Goal: Find specific page/section: Find specific page/section

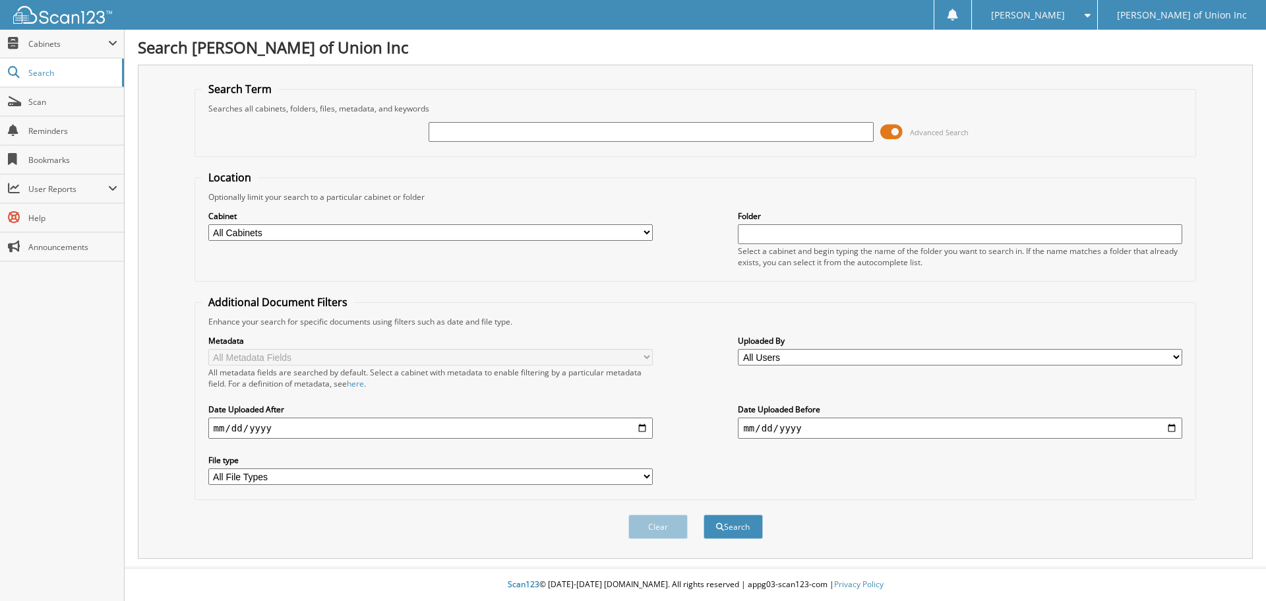
click at [442, 134] on input "text" at bounding box center [651, 132] width 444 height 20
type input "687130"
click at [473, 226] on select "All Cabinets ACCOUNTS PAYABLE CAR DEALS CASHIER REPORTS EMPLOYEE HANDBOOK FORMS…" at bounding box center [430, 232] width 444 height 16
select select "1850"
click at [208, 224] on select "All Cabinets ACCOUNTS PAYABLE CAR DEALS CASHIER REPORTS EMPLOYEE HANDBOOK FORMS…" at bounding box center [430, 232] width 444 height 16
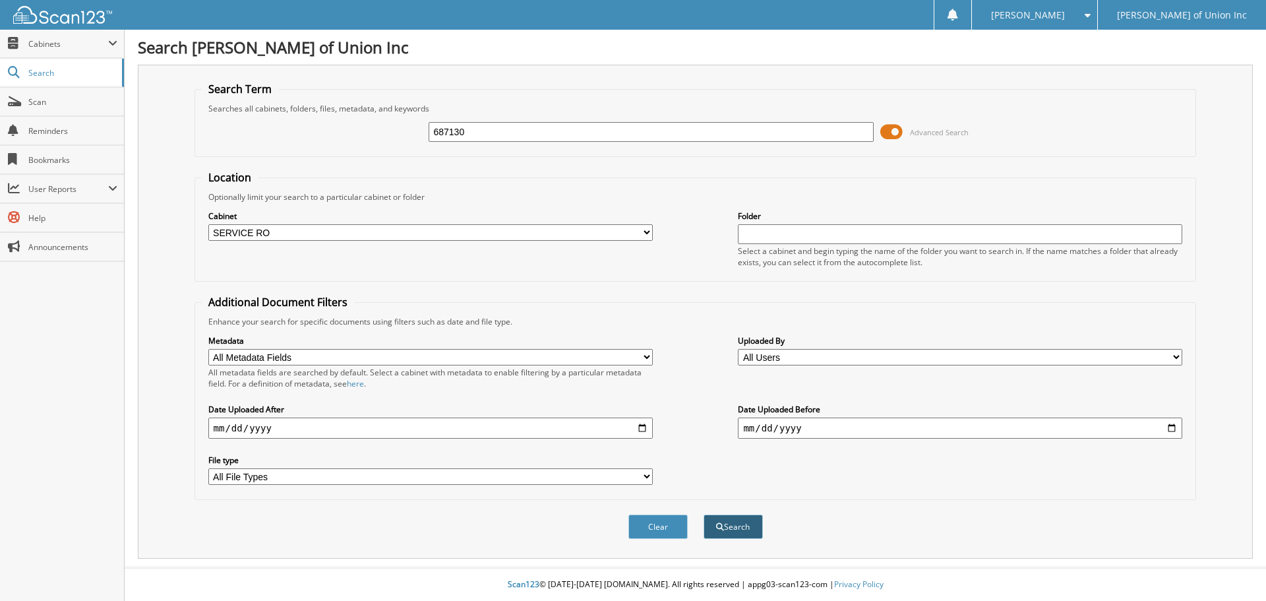
click at [753, 520] on button "Search" at bounding box center [733, 526] width 59 height 24
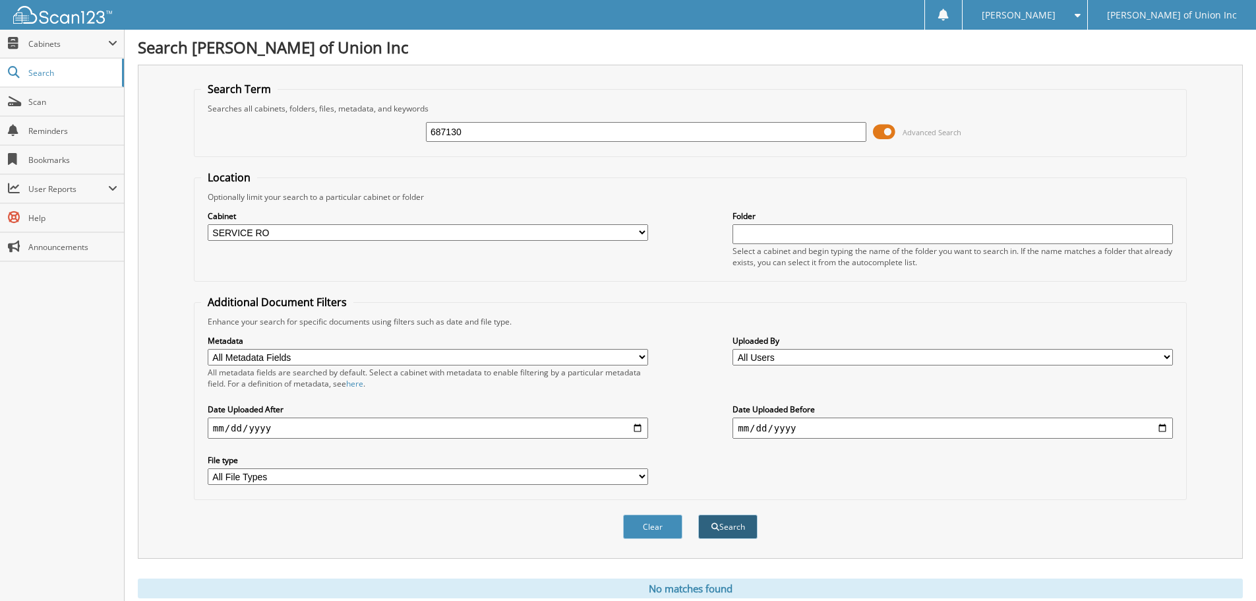
click at [733, 532] on button "Search" at bounding box center [727, 526] width 59 height 24
click at [735, 522] on button "Search" at bounding box center [727, 526] width 59 height 24
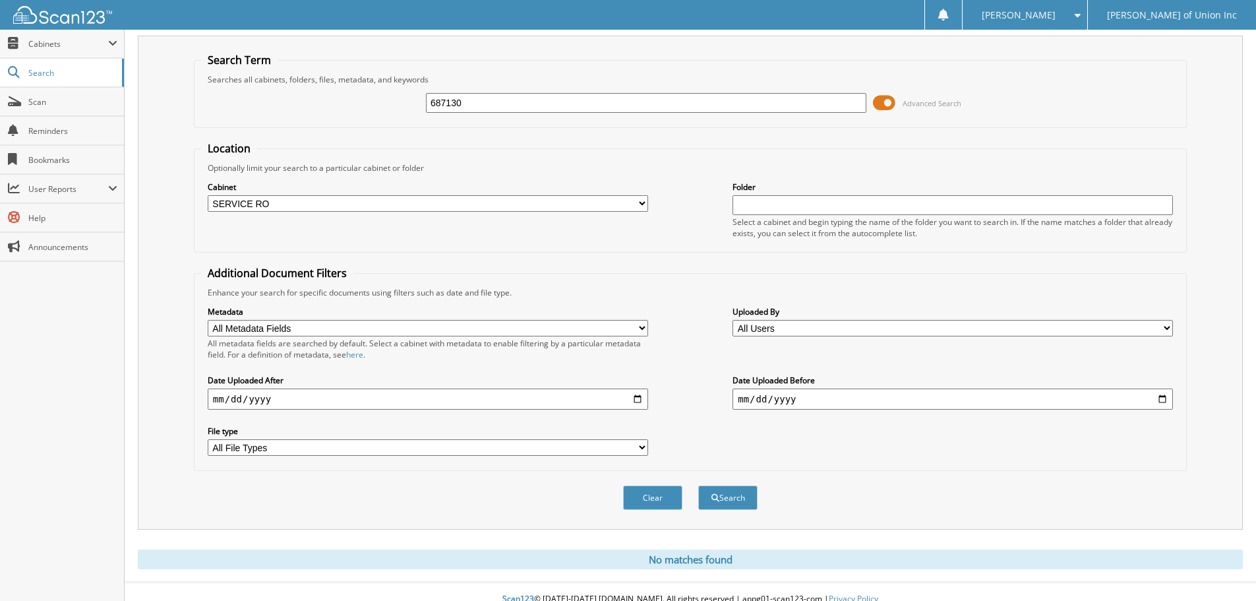
scroll to position [44, 0]
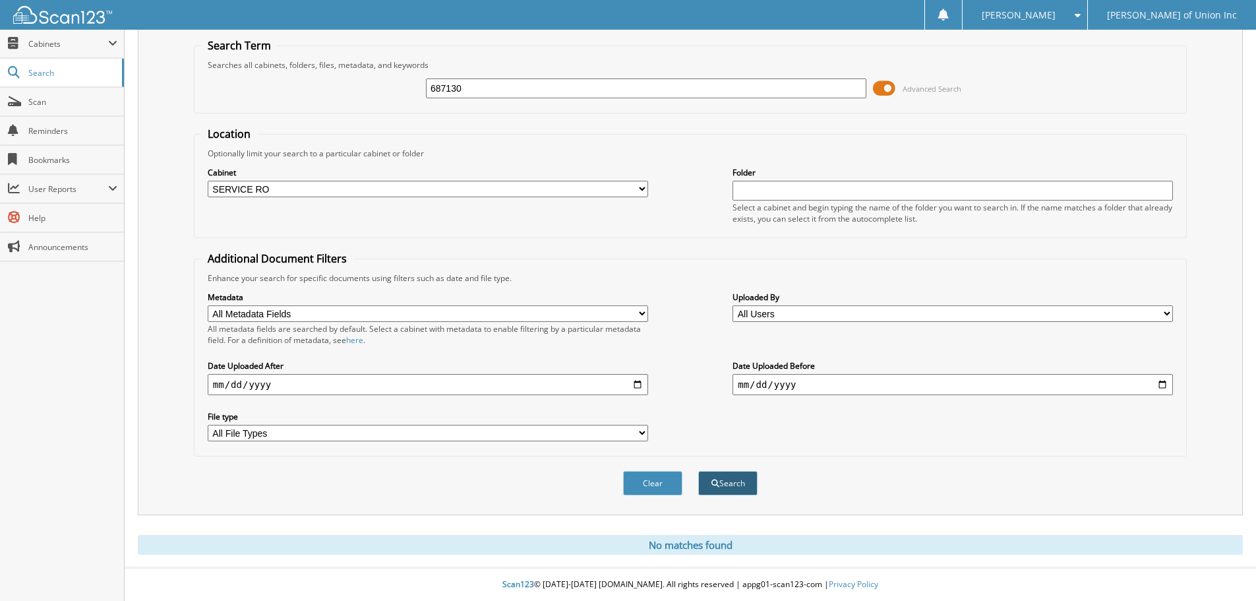
click at [724, 482] on button "Search" at bounding box center [727, 483] width 59 height 24
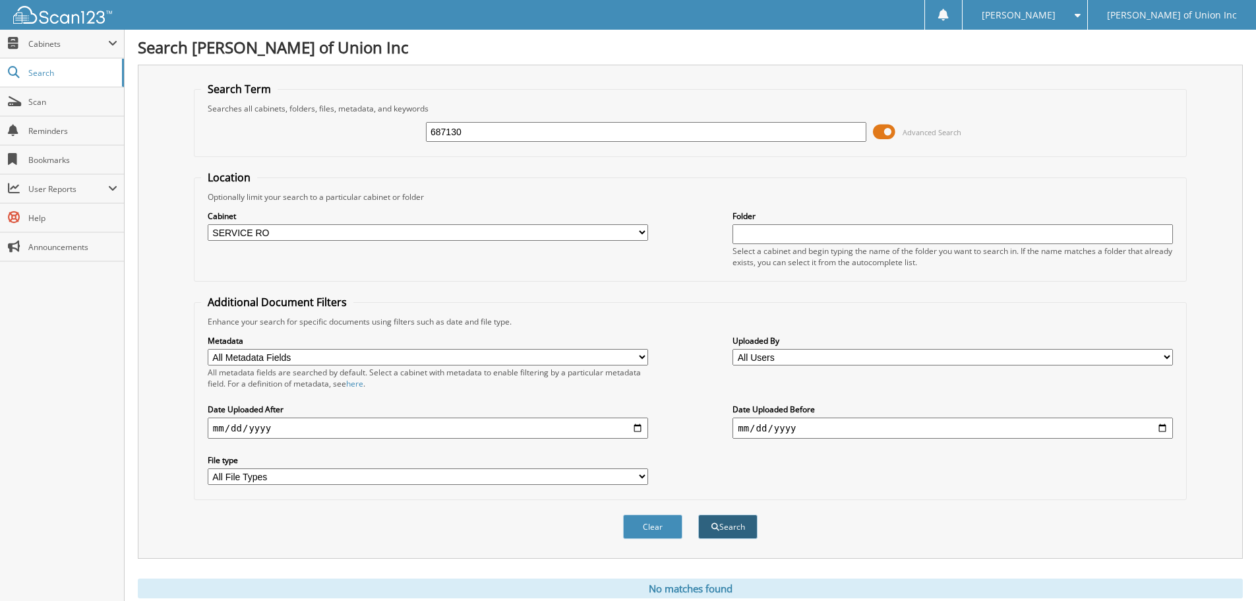
click at [730, 519] on button "Search" at bounding box center [727, 526] width 59 height 24
click at [731, 529] on button "Search" at bounding box center [727, 526] width 59 height 24
click at [33, 96] on span "Scan" at bounding box center [72, 101] width 89 height 11
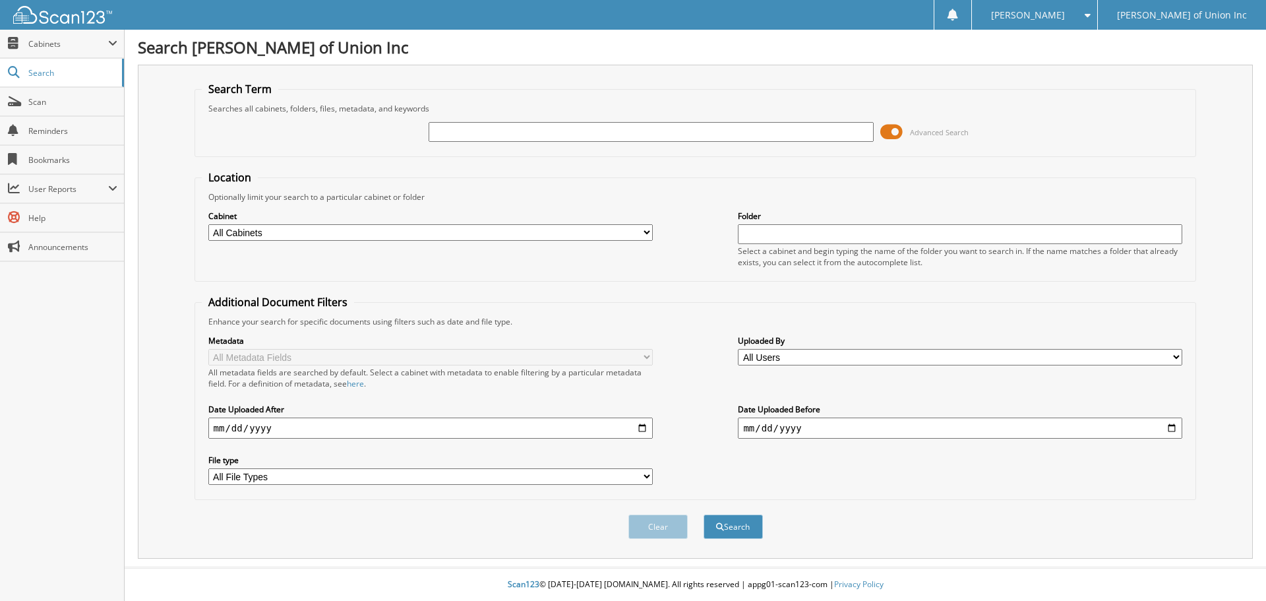
click at [462, 127] on input "text" at bounding box center [651, 132] width 444 height 20
type input "687130"
click at [421, 235] on select "All Cabinets ACCOUNTS PAYABLE CAR DEALS CASHIER REPORTS EMPLOYEE HANDBOOK FORMS…" at bounding box center [430, 232] width 444 height 16
select select "1850"
click at [208, 224] on select "All Cabinets ACCOUNTS PAYABLE CAR DEALS CASHIER REPORTS EMPLOYEE HANDBOOK FORMS…" at bounding box center [430, 232] width 444 height 16
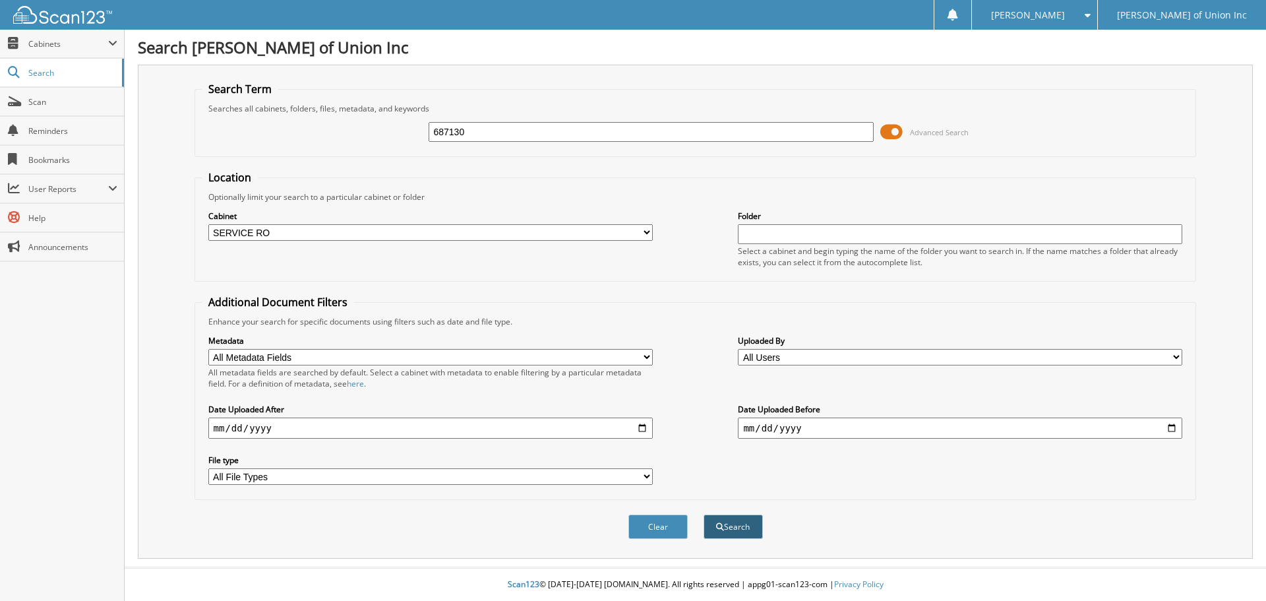
click at [733, 521] on button "Search" at bounding box center [733, 526] width 59 height 24
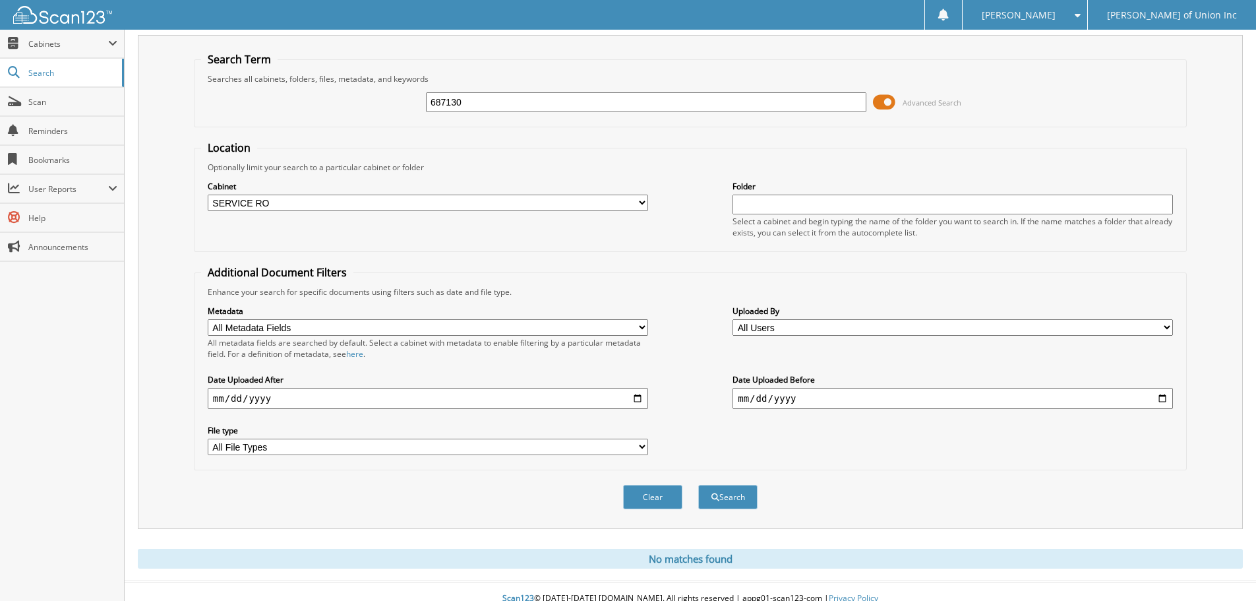
scroll to position [44, 0]
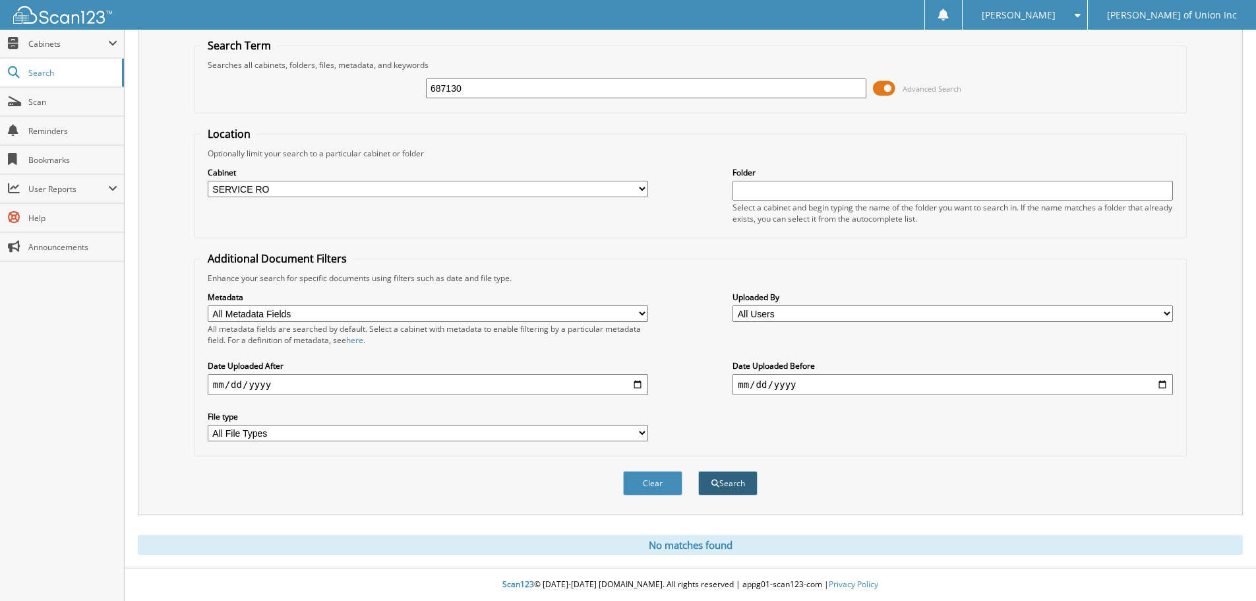
click at [725, 483] on button "Search" at bounding box center [727, 483] width 59 height 24
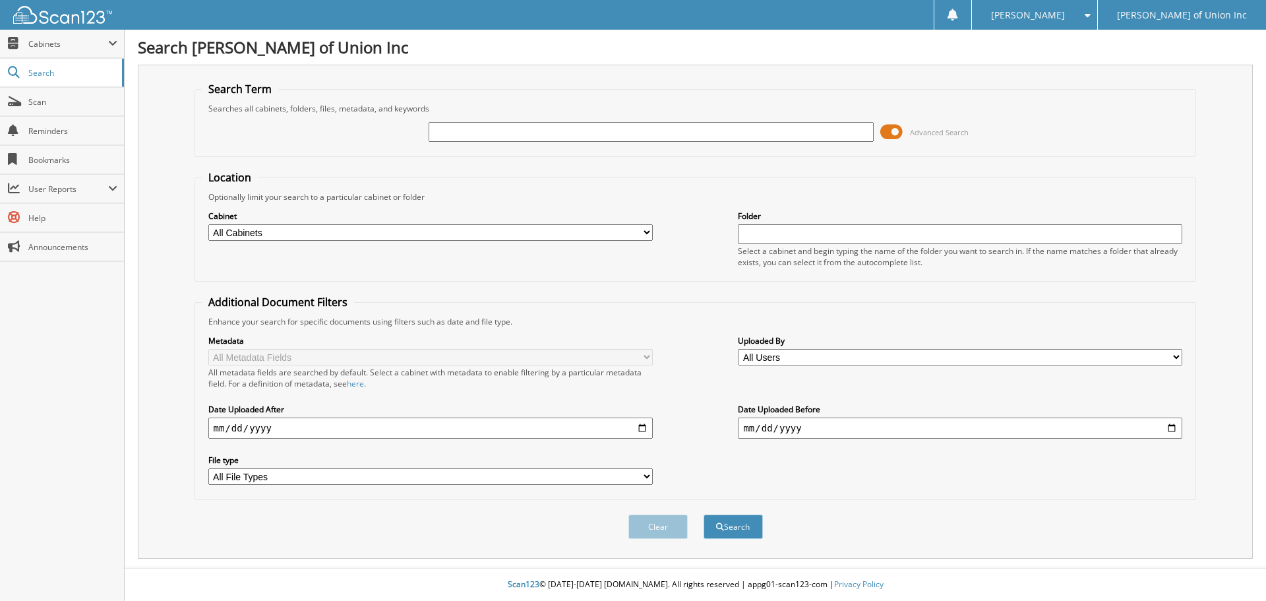
click at [468, 129] on input "text" at bounding box center [651, 132] width 444 height 20
type input "687130"
drag, startPoint x: 396, startPoint y: 226, endPoint x: 398, endPoint y: 237, distance: 11.5
click at [396, 226] on select "All Cabinets ACCOUNTS PAYABLE CAR DEALS CASHIER REPORTS EMPLOYEE HANDBOOK FORMS…" at bounding box center [430, 232] width 444 height 16
select select "1850"
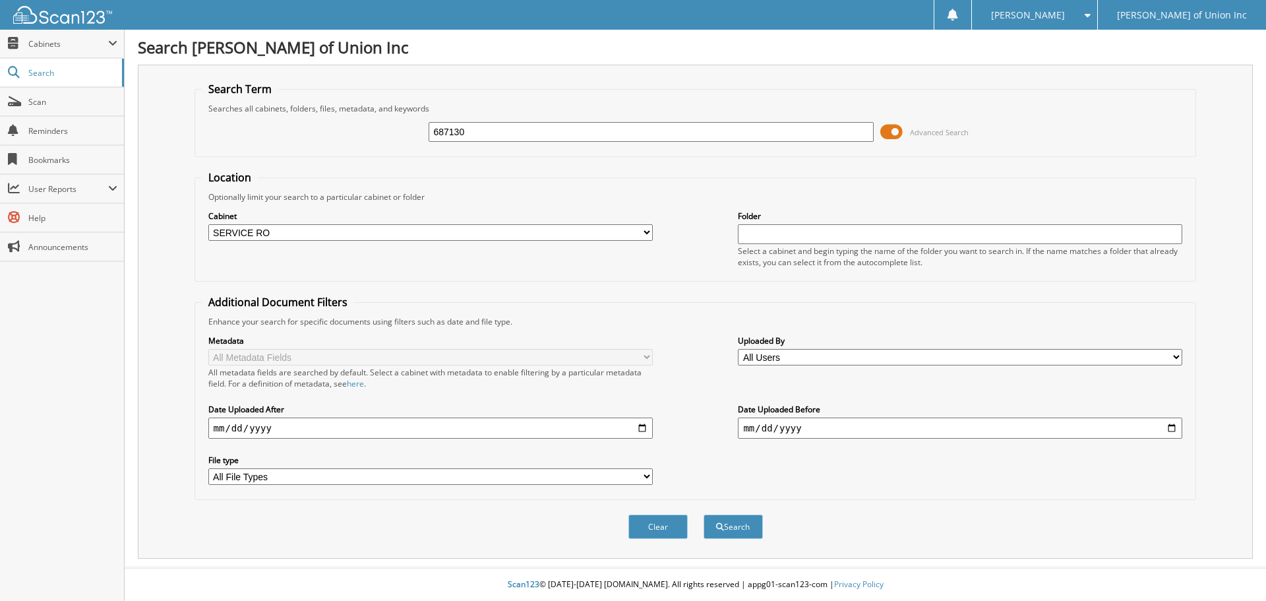
click at [208, 224] on select "All Cabinets ACCOUNTS PAYABLE CAR DEALS CASHIER REPORTS EMPLOYEE HANDBOOK FORMS…" at bounding box center [430, 232] width 444 height 16
click at [738, 534] on button "Search" at bounding box center [733, 526] width 59 height 24
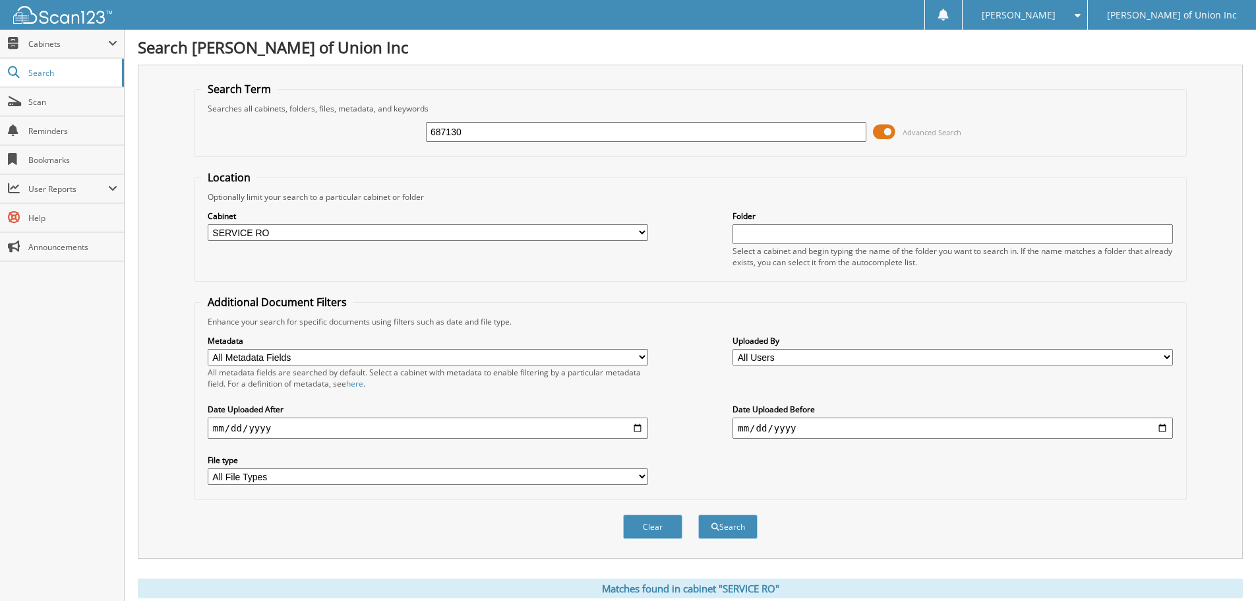
click at [462, 134] on input "687130" at bounding box center [646, 132] width 440 height 20
type input "683353"
click at [736, 525] on button "Search" at bounding box center [727, 526] width 59 height 24
click at [496, 131] on input "683353" at bounding box center [646, 132] width 440 height 20
type input "687302"
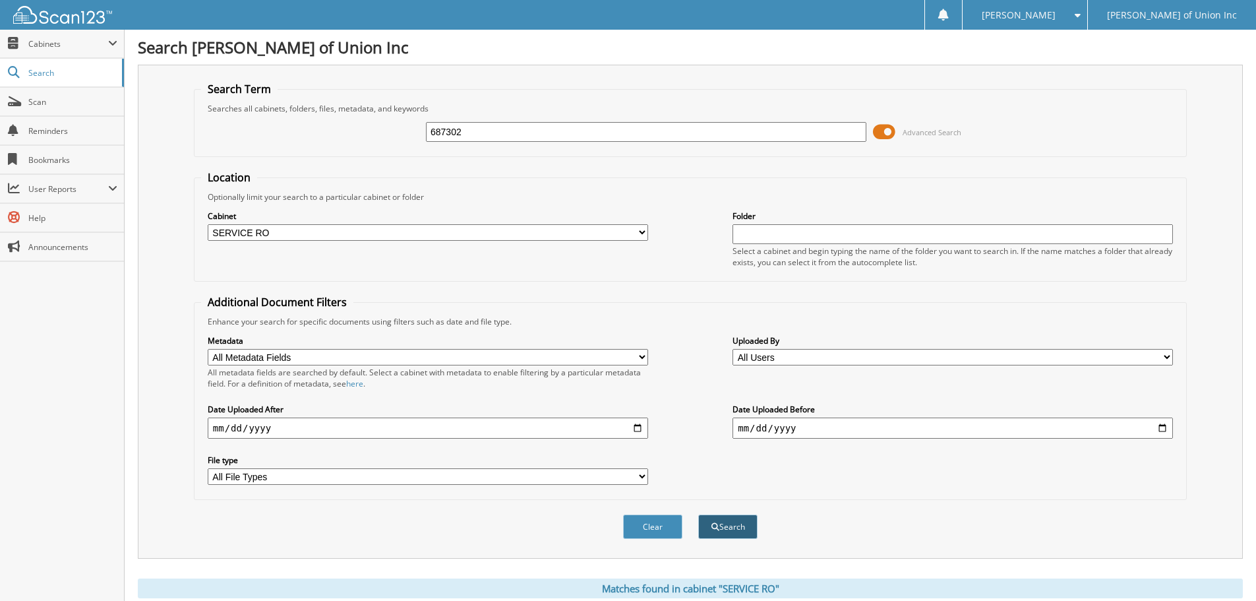
click at [723, 528] on button "Search" at bounding box center [727, 526] width 59 height 24
click at [466, 127] on input "687302" at bounding box center [646, 132] width 440 height 20
type input "687169"
click at [698, 514] on button "Search" at bounding box center [727, 526] width 59 height 24
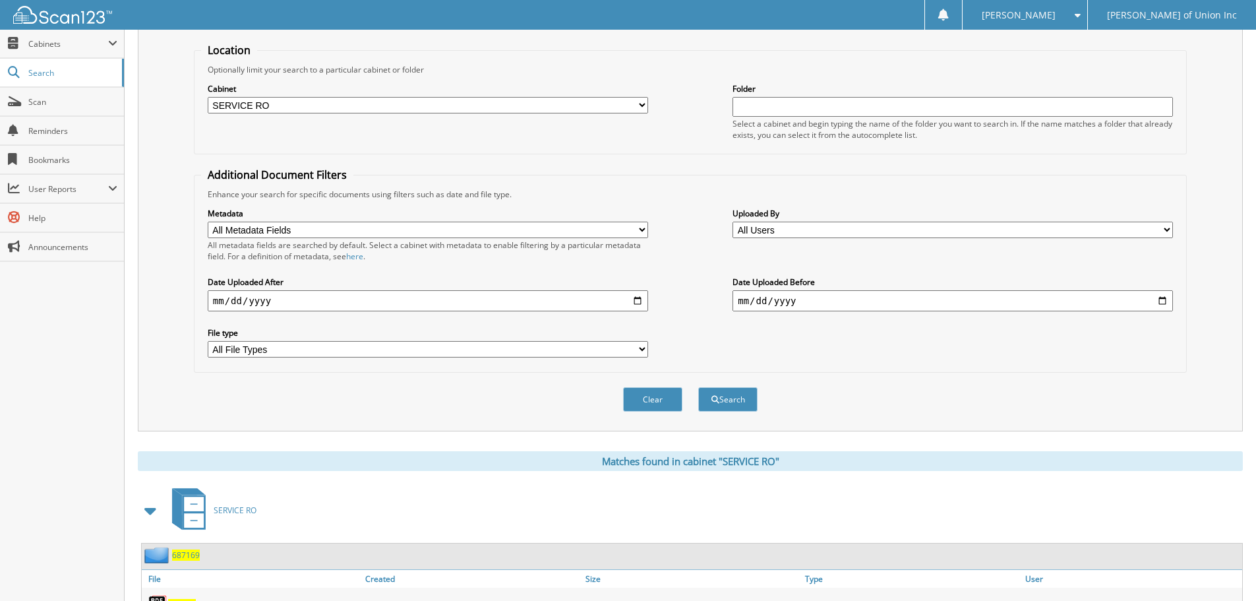
scroll to position [188, 0]
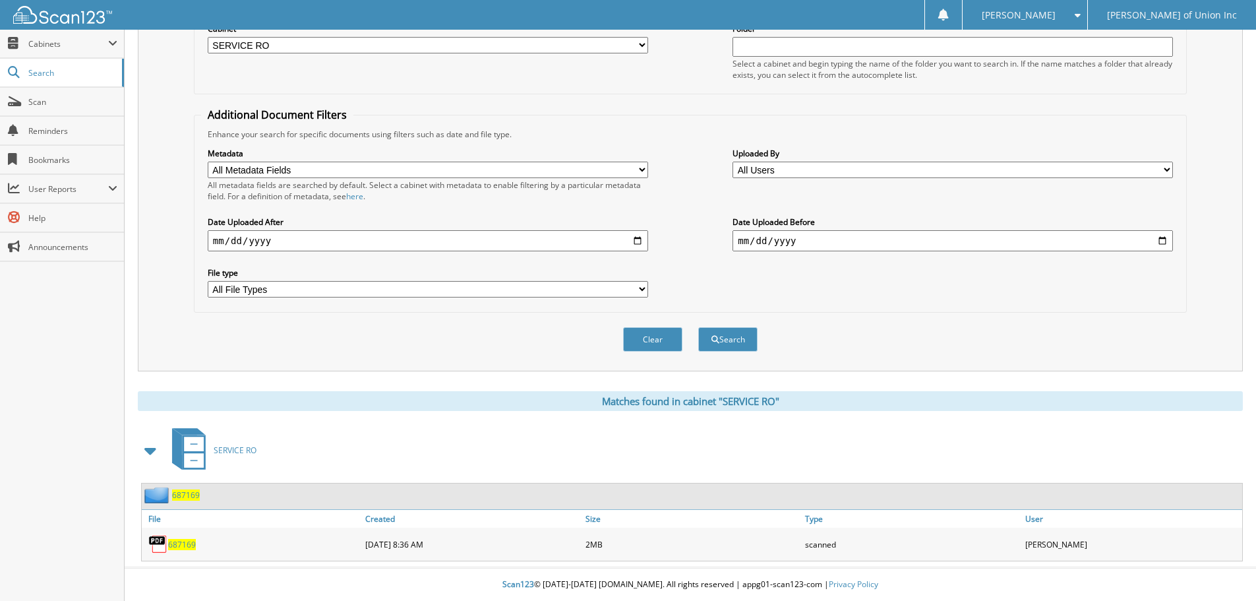
drag, startPoint x: 186, startPoint y: 550, endPoint x: 122, endPoint y: 409, distance: 154.3
click at [122, 409] on div "Close Cabinets My Company Email Addresses Search Scan" at bounding box center [62, 315] width 125 height 571
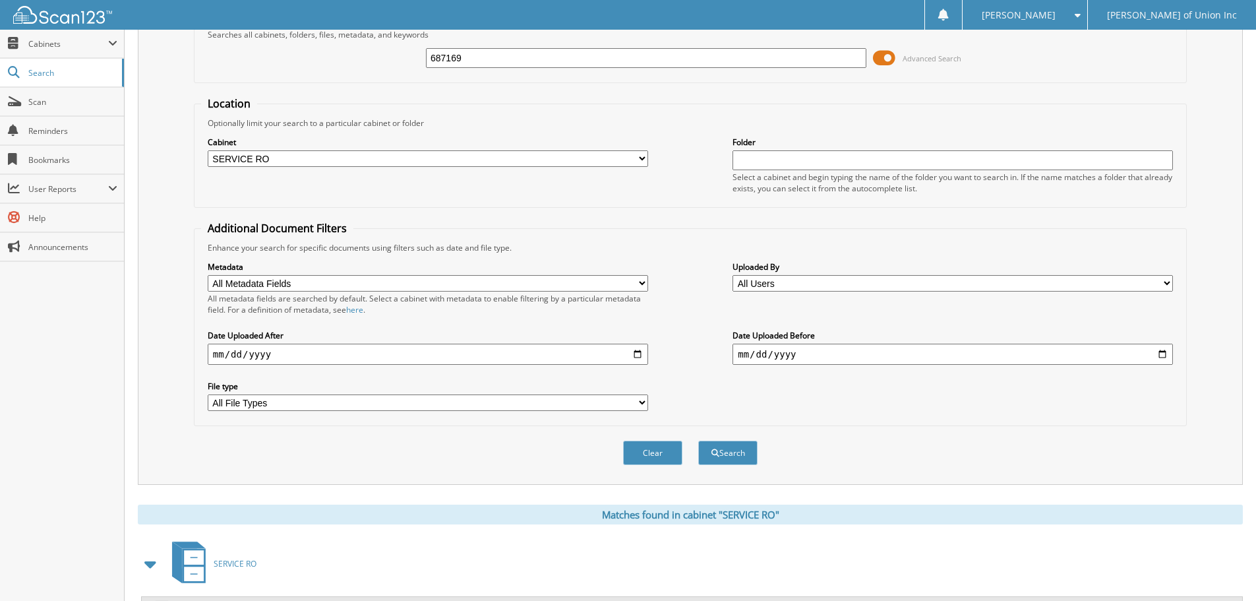
scroll to position [0, 0]
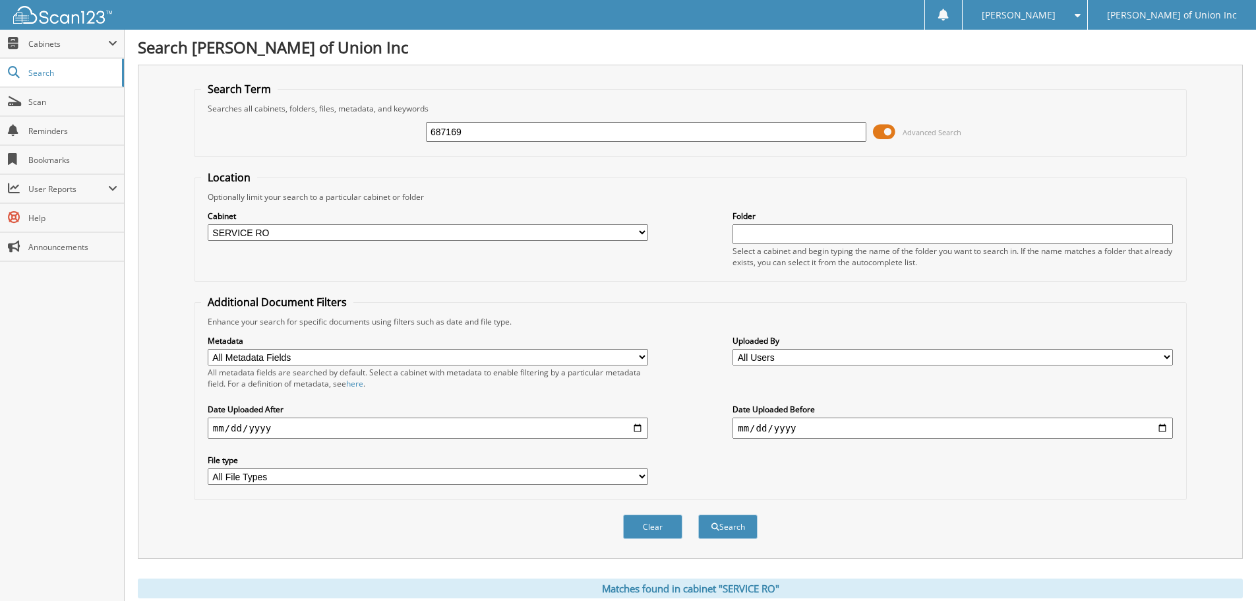
click at [468, 130] on input "687169" at bounding box center [646, 132] width 440 height 20
type input "676707"
click at [698, 514] on button "Search" at bounding box center [727, 526] width 59 height 24
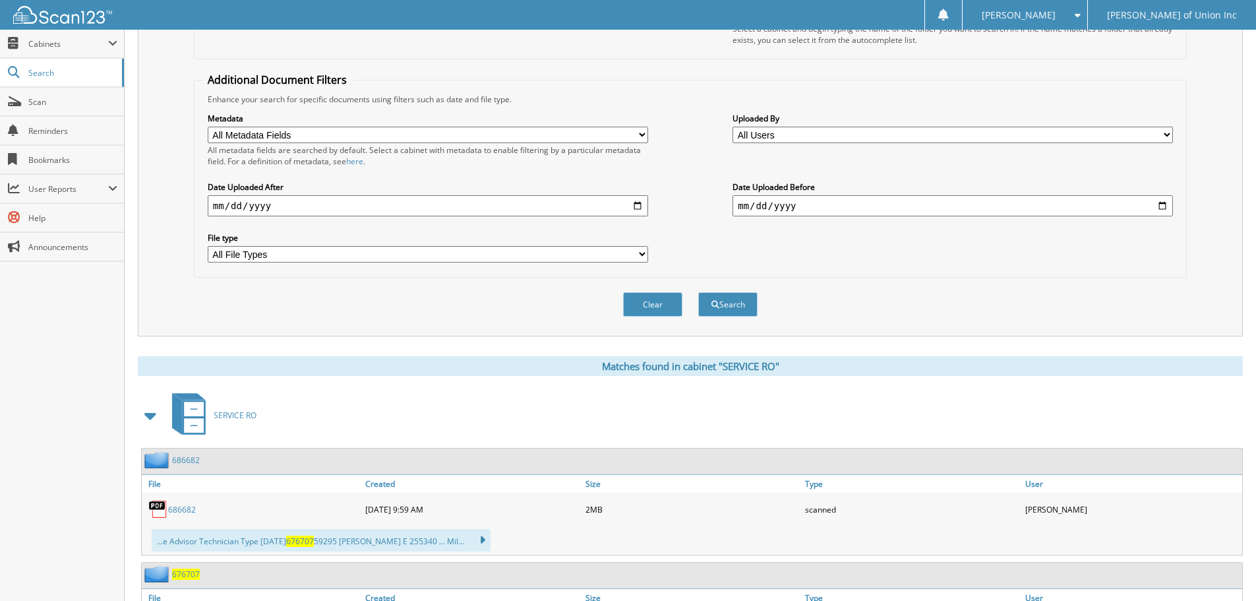
scroll to position [302, 0]
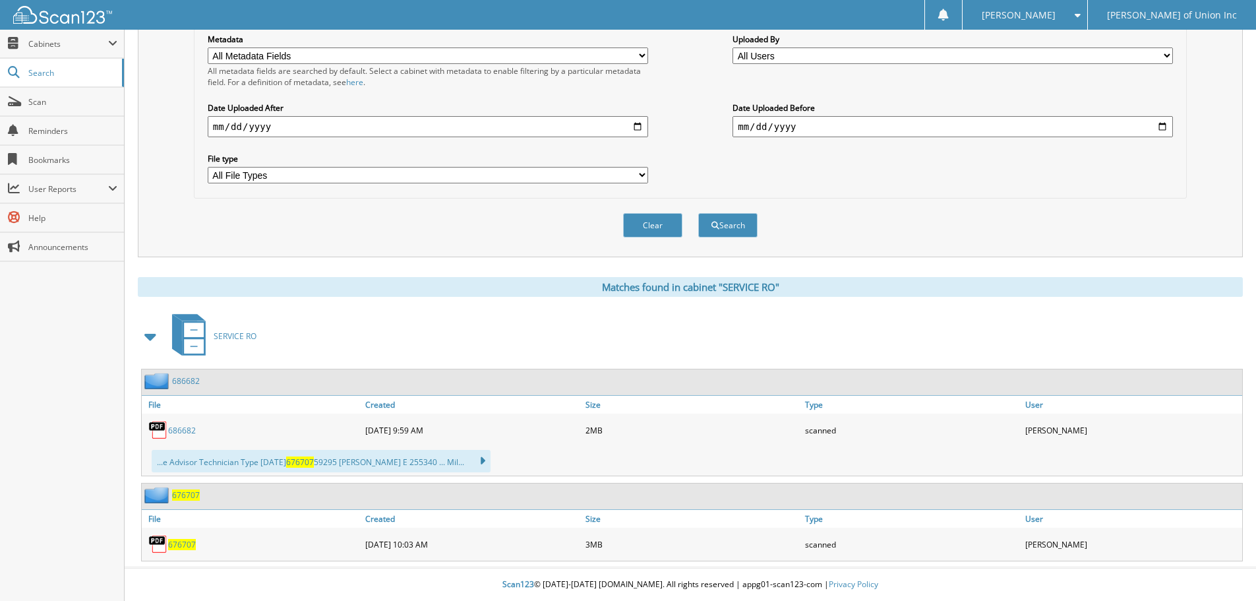
drag, startPoint x: 177, startPoint y: 539, endPoint x: 331, endPoint y: 540, distance: 153.6
click at [331, 538] on div "676707" at bounding box center [252, 544] width 220 height 26
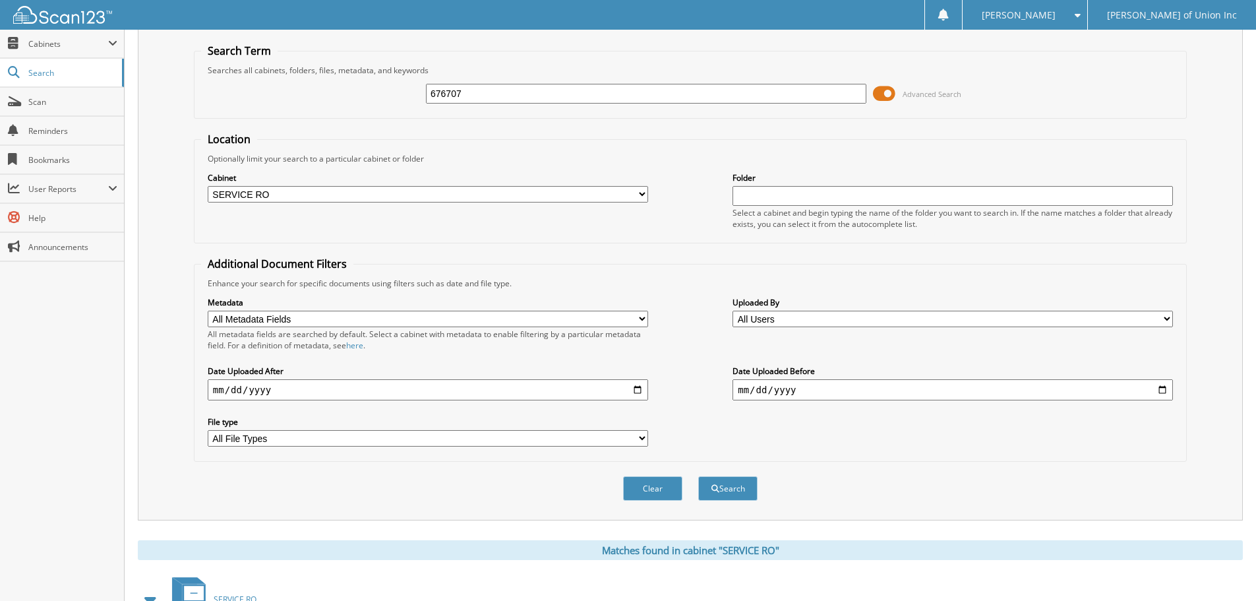
scroll to position [0, 0]
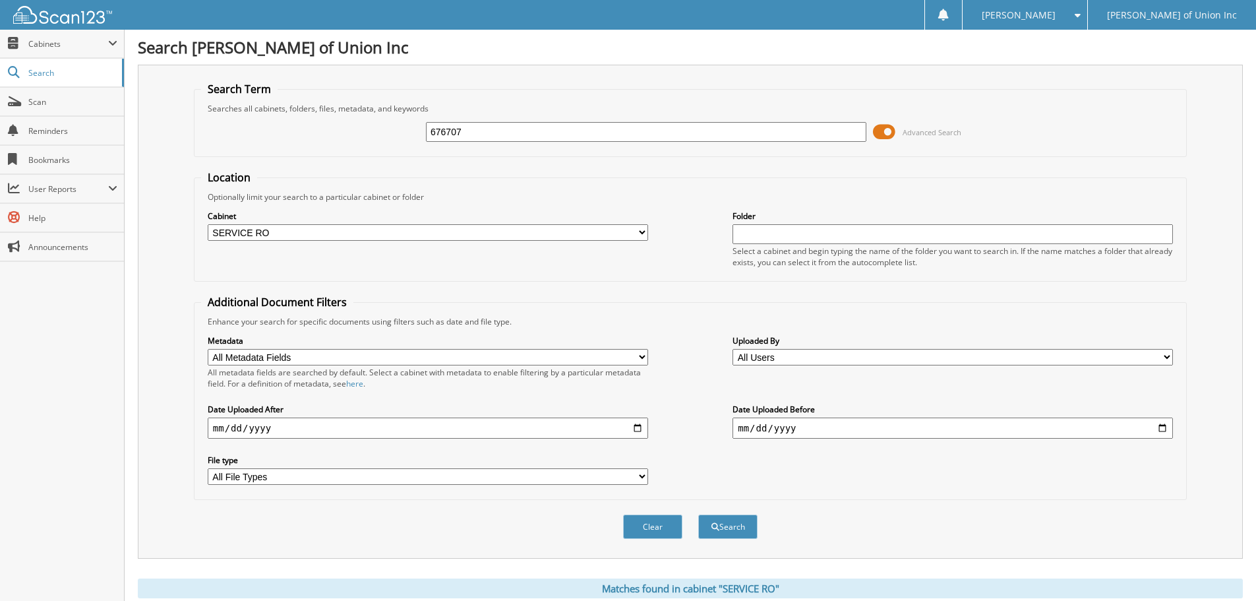
click at [480, 136] on input "676707" at bounding box center [646, 132] width 440 height 20
type input "686494"
click at [698, 514] on button "Search" at bounding box center [727, 526] width 59 height 24
click at [473, 143] on div "686494 Advanced Search" at bounding box center [690, 132] width 979 height 36
click at [473, 127] on input "686494" at bounding box center [646, 132] width 440 height 20
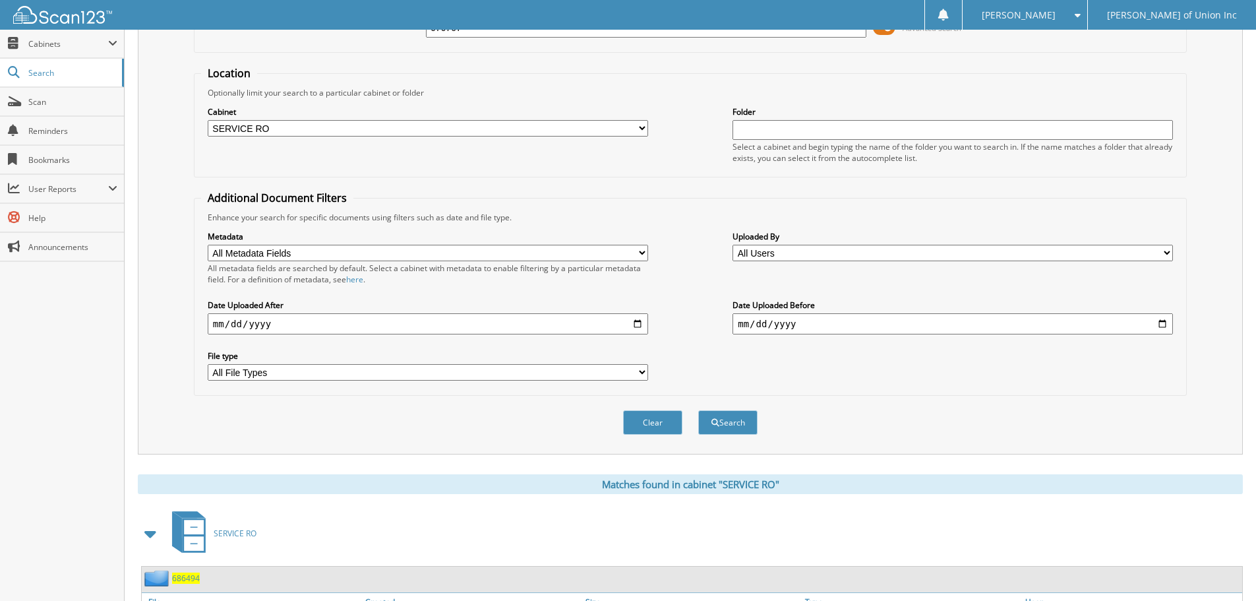
scroll to position [188, 0]
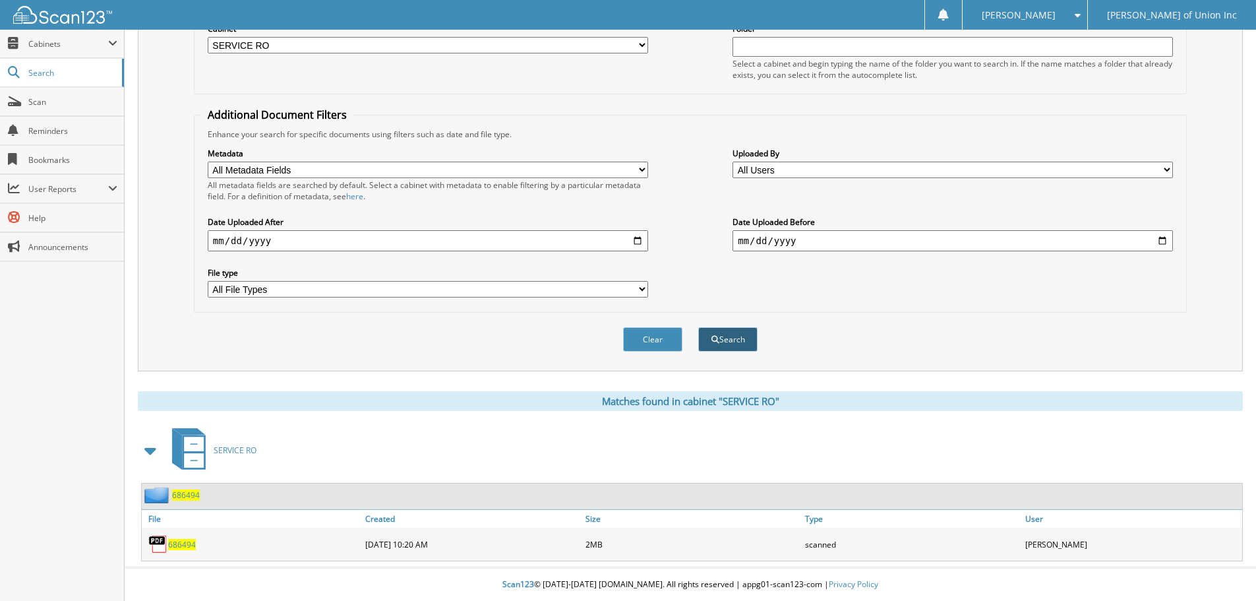
type input "676707"
click at [728, 334] on button "Search" at bounding box center [727, 339] width 59 height 24
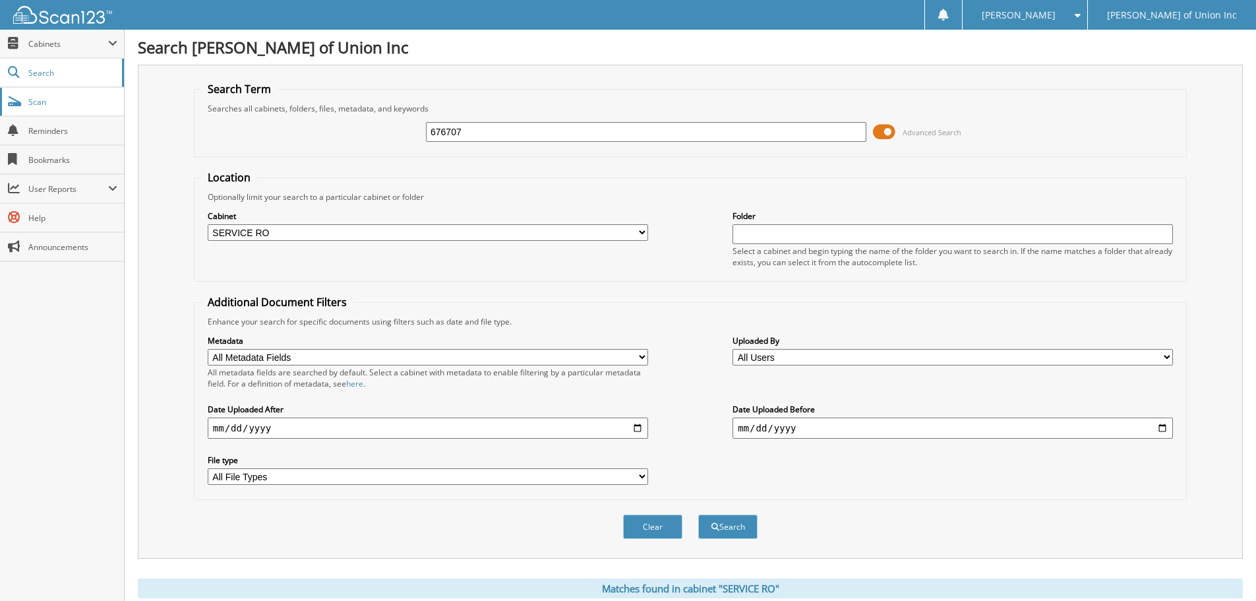
click at [30, 104] on span "Scan" at bounding box center [72, 101] width 89 height 11
